Goal: Information Seeking & Learning: Find specific fact

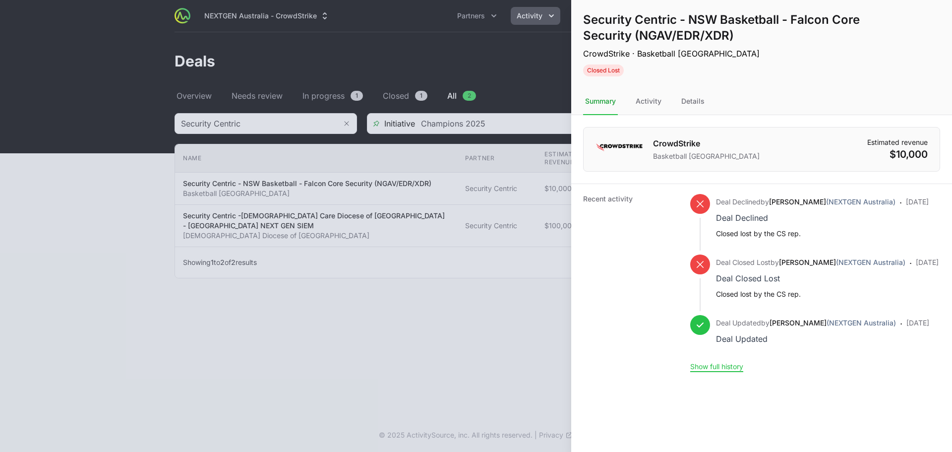
click at [504, 306] on div at bounding box center [476, 226] width 952 height 452
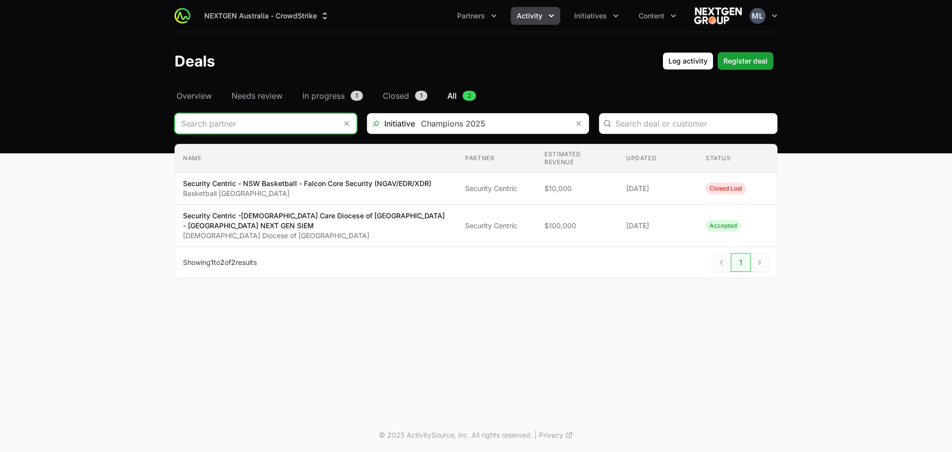
click at [248, 120] on input "Deals Filters" at bounding box center [256, 124] width 162 height 20
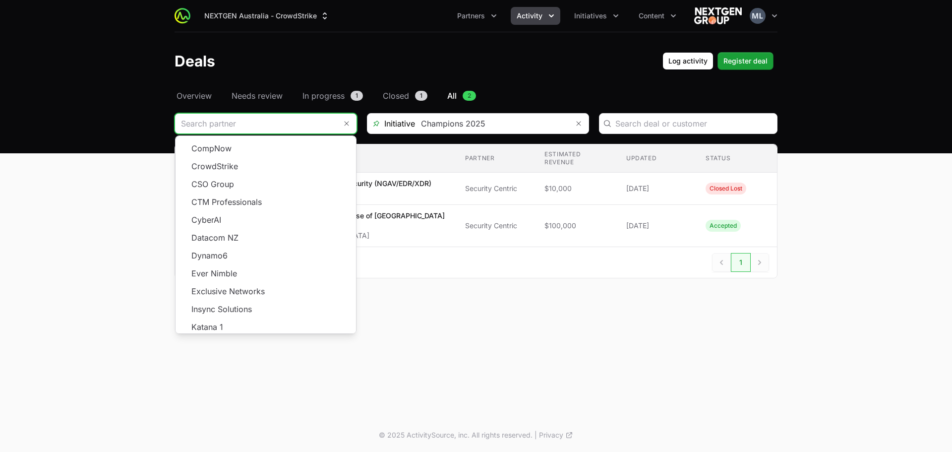
scroll to position [178, 0]
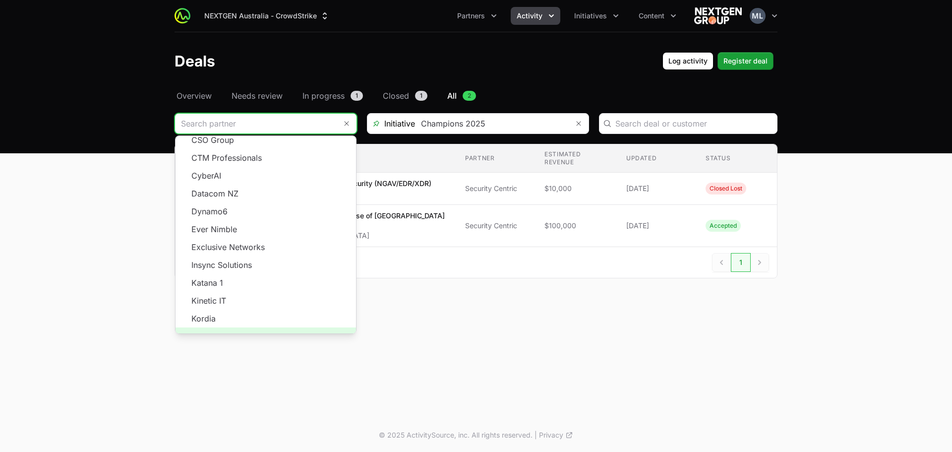
click at [262, 329] on span "Load more" at bounding box center [266, 336] width 180 height 18
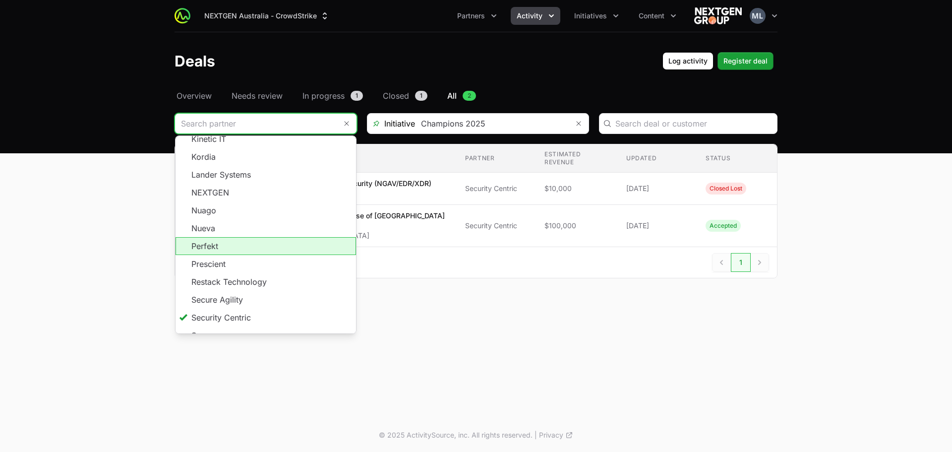
scroll to position [394, 0]
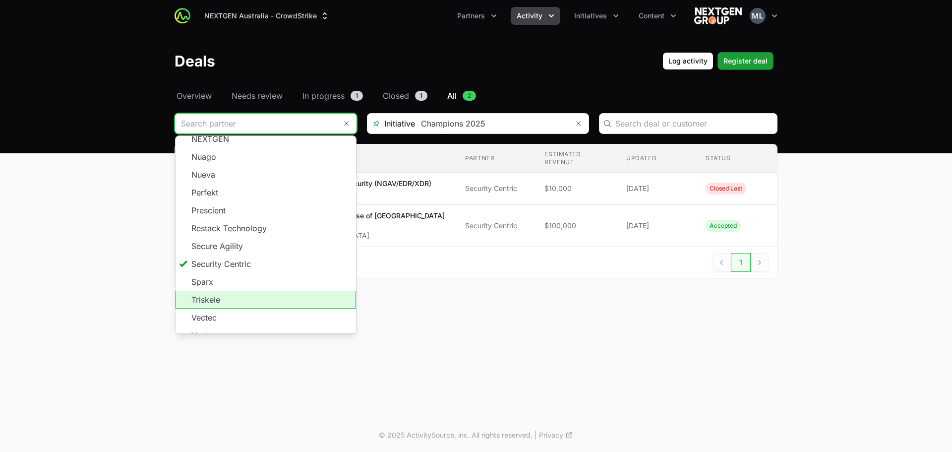
click at [252, 291] on li "Triskele" at bounding box center [266, 300] width 180 height 18
type input "Triskele"
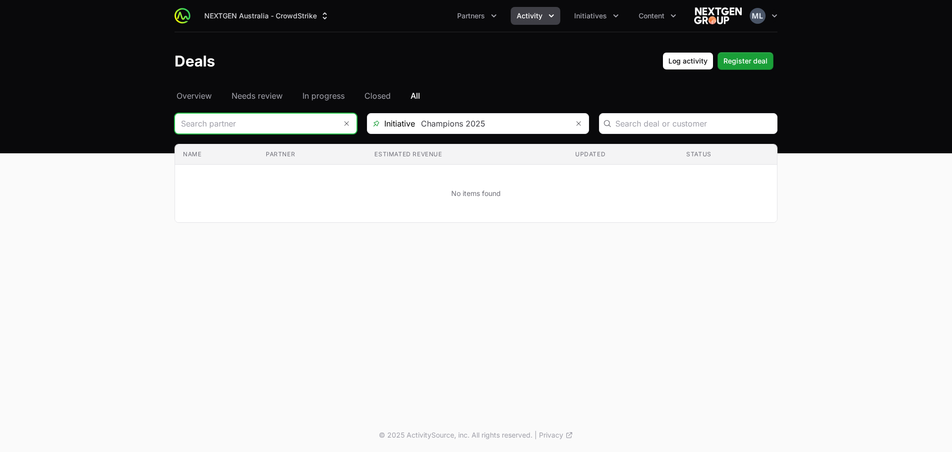
click at [295, 119] on input "Deals Filters" at bounding box center [256, 124] width 162 height 20
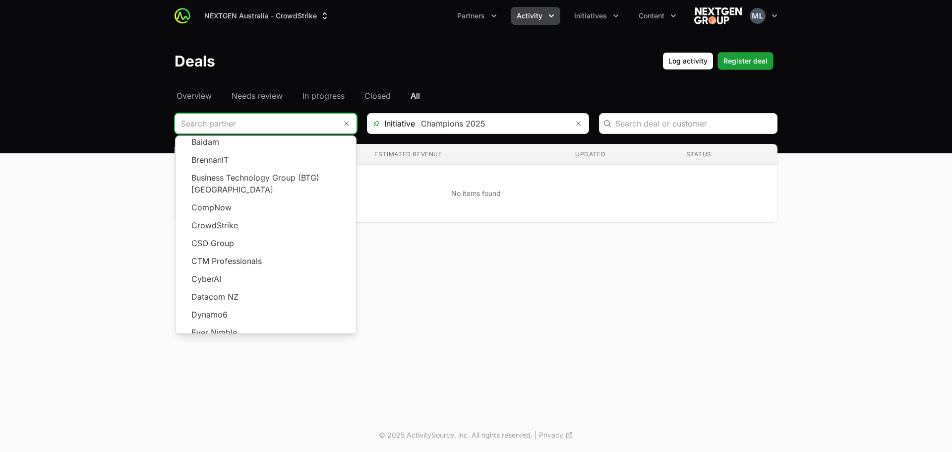
scroll to position [178, 0]
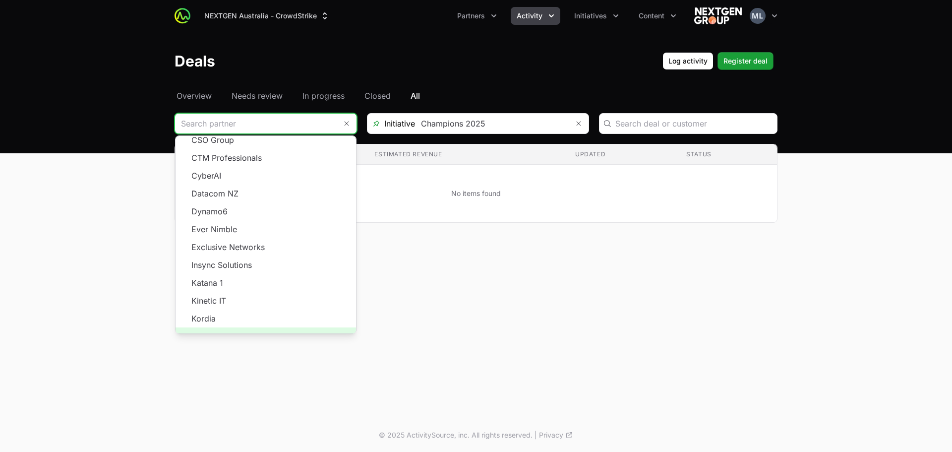
click at [265, 327] on span "Load more" at bounding box center [266, 336] width 180 height 18
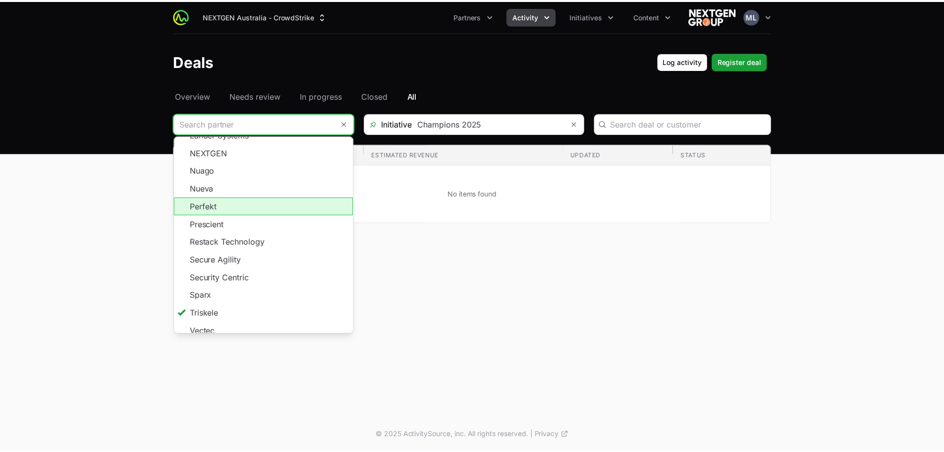
scroll to position [394, 0]
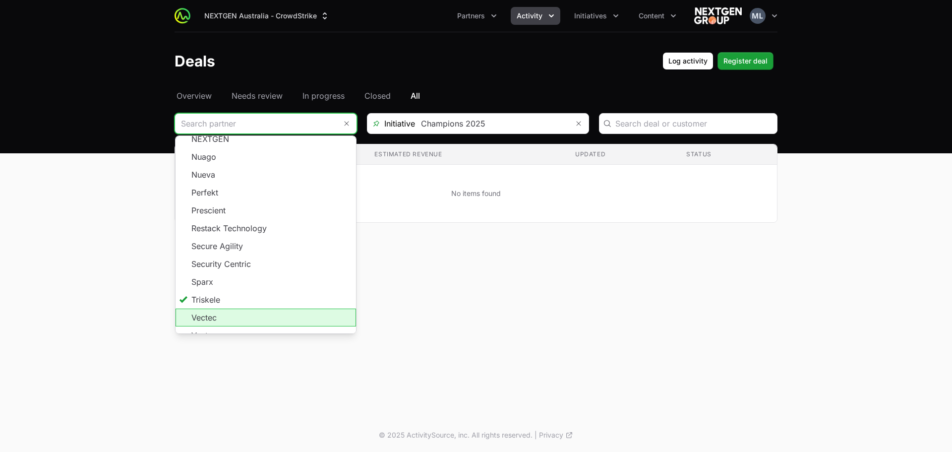
click at [240, 308] on li "Vectec" at bounding box center [266, 317] width 180 height 18
type input "Vectec"
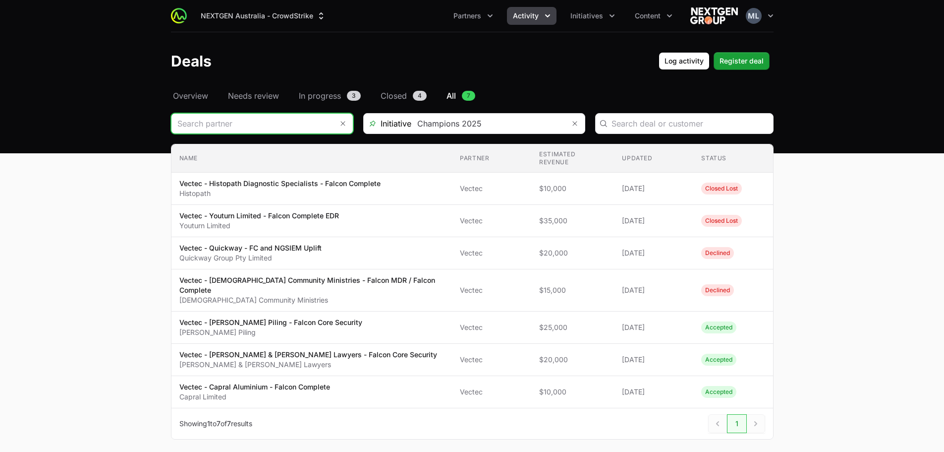
click at [273, 124] on input "Deals Filters" at bounding box center [253, 124] width 162 height 20
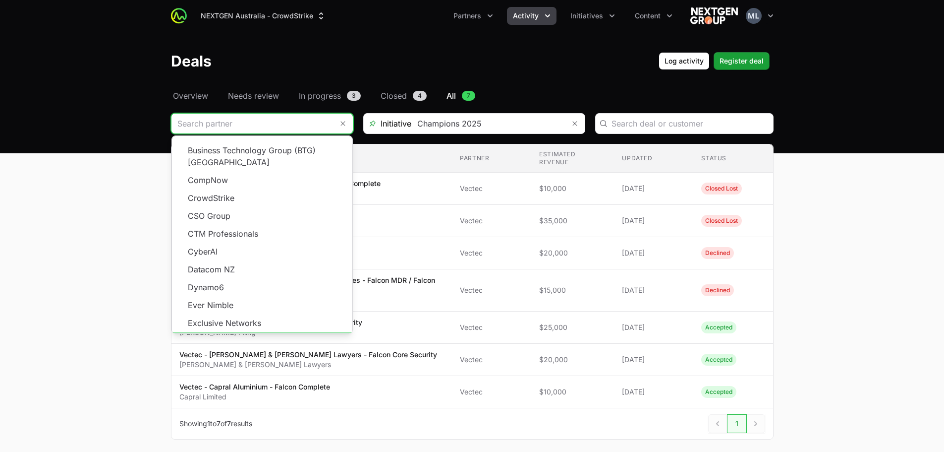
scroll to position [178, 0]
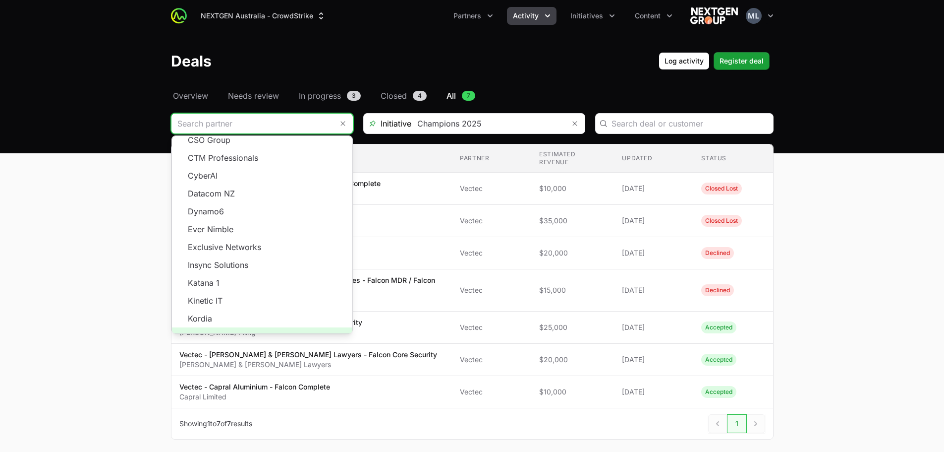
click at [264, 327] on span "Load more" at bounding box center [262, 336] width 180 height 18
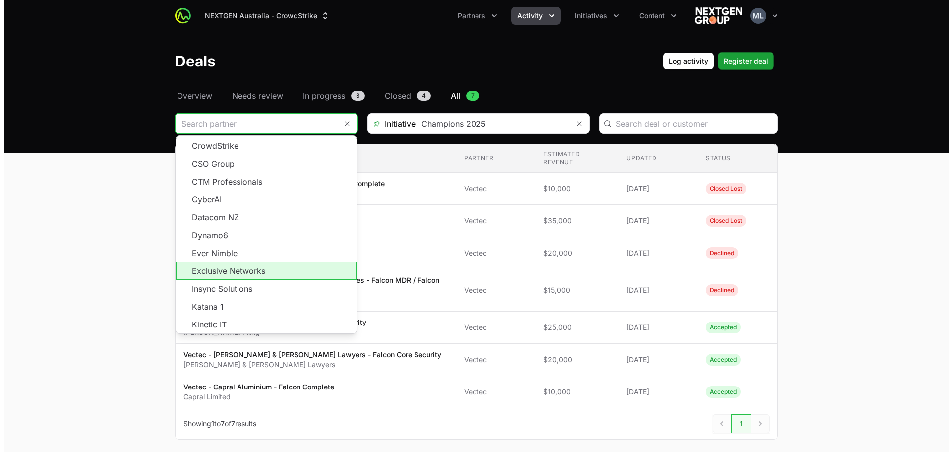
scroll to position [146, 0]
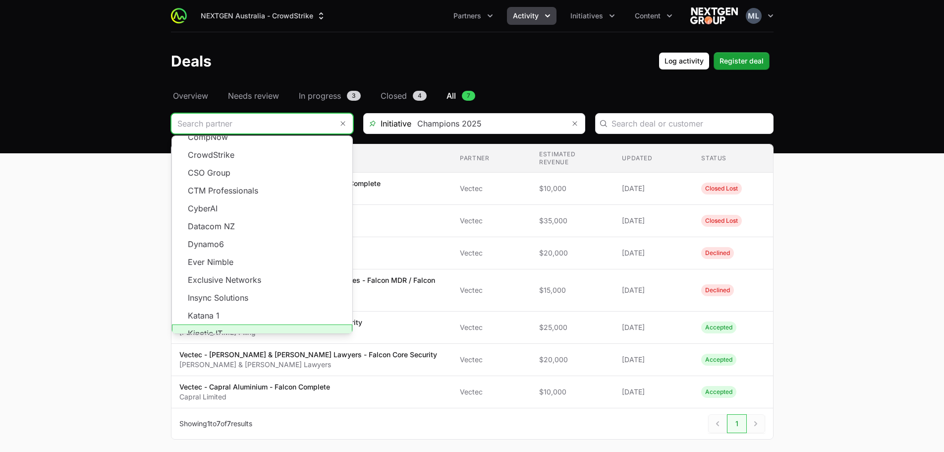
click at [217, 324] on li "Kinetic IT" at bounding box center [262, 333] width 180 height 18
type input "Kinetic IT"
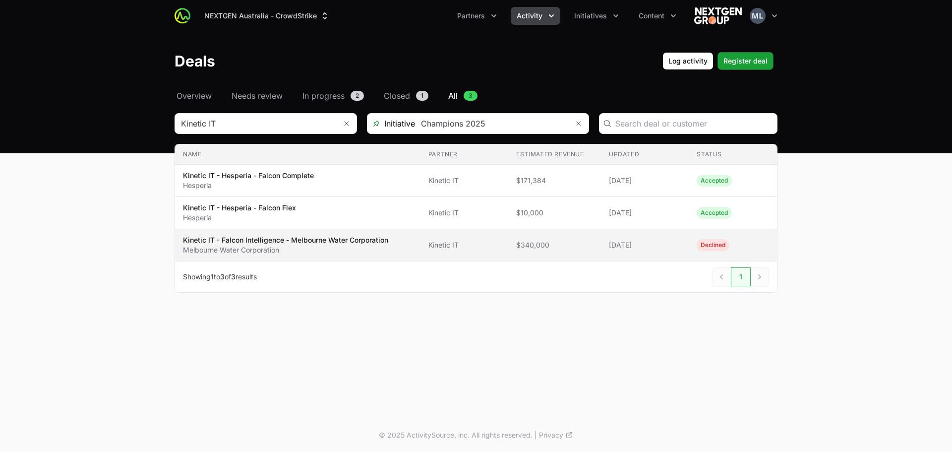
click at [270, 238] on p "Kinetic IT - Falcon Intelligence - Melbourne Water Corporation" at bounding box center [285, 240] width 205 height 10
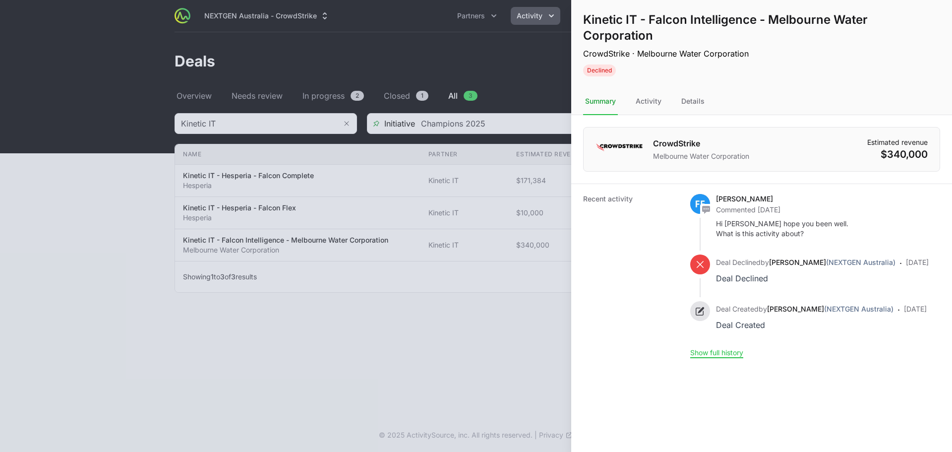
click at [701, 77] on div "Kinetic IT - Falcon Intelligence - Melbourne Water Corporation CrowdStrike · Me…" at bounding box center [761, 44] width 381 height 88
click at [699, 92] on div "Details" at bounding box center [692, 101] width 27 height 27
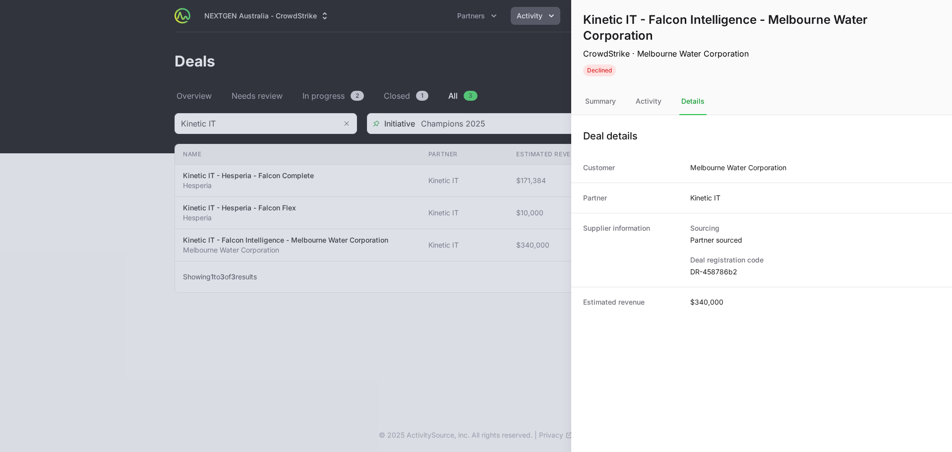
click at [716, 271] on dd "DR-458786b2" at bounding box center [815, 272] width 250 height 10
copy dl "DR-458786b2"
click at [541, 88] on div at bounding box center [476, 226] width 952 height 452
